Goal: Information Seeking & Learning: Learn about a topic

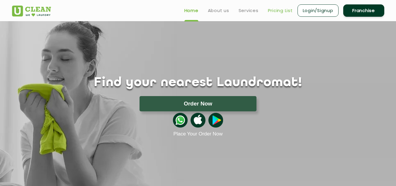
click at [285, 8] on link "Pricing List" at bounding box center [280, 10] width 25 height 7
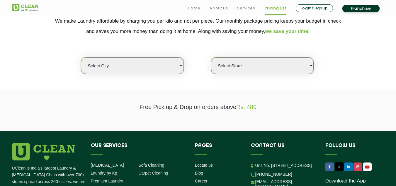
scroll to position [127, 0]
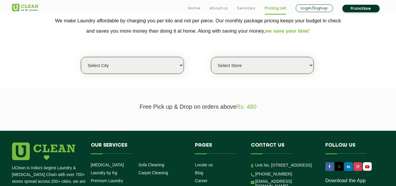
click at [165, 65] on select "Select city [GEOGRAPHIC_DATA] [GEOGRAPHIC_DATA] [GEOGRAPHIC_DATA] [GEOGRAPHIC_D…" at bounding box center [132, 65] width 103 height 17
select select "11"
click at [81, 57] on select "Select city [GEOGRAPHIC_DATA] [GEOGRAPHIC_DATA] [GEOGRAPHIC_DATA] [GEOGRAPHIC_D…" at bounding box center [132, 65] width 103 height 17
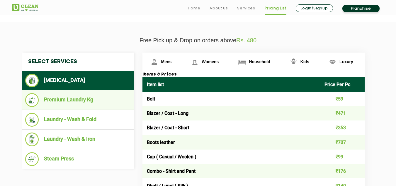
scroll to position [194, 0]
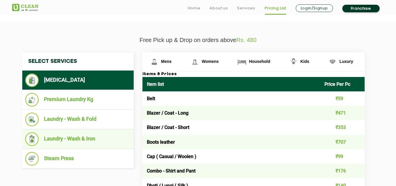
click at [76, 138] on li "Laundry - Wash & Iron" at bounding box center [78, 139] width 106 height 14
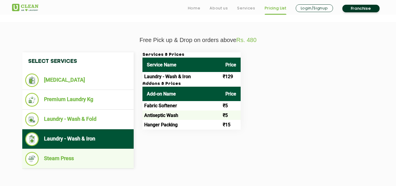
click at [75, 158] on li "Steam Press" at bounding box center [78, 159] width 106 height 14
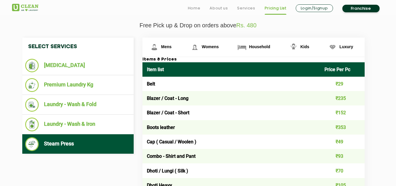
scroll to position [209, 0]
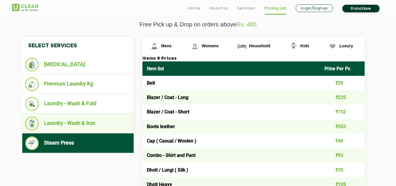
click at [85, 125] on li "Laundry - Wash & Iron" at bounding box center [78, 123] width 106 height 14
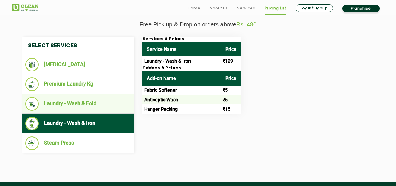
click at [79, 107] on li "Laundry - Wash & Fold" at bounding box center [78, 104] width 106 height 14
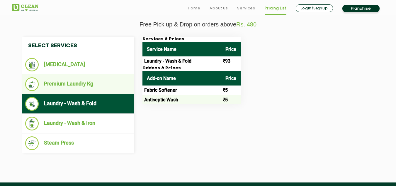
click at [73, 79] on li "Premium Laundry Kg" at bounding box center [78, 84] width 106 height 14
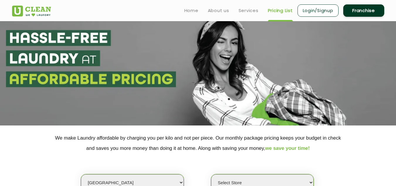
scroll to position [0, 0]
